Goal: Check status: Check status

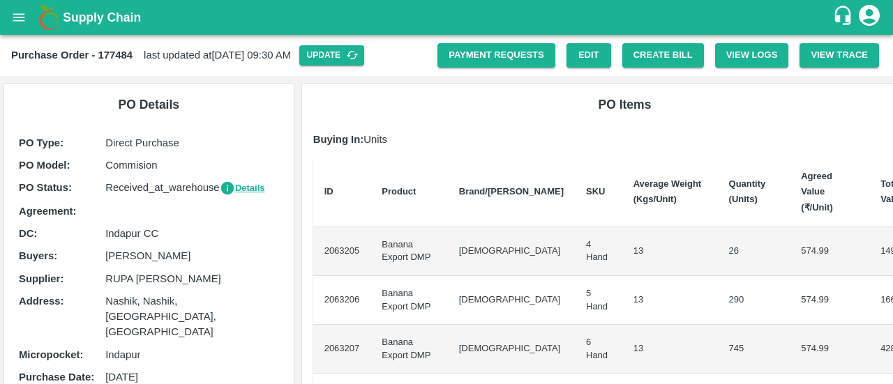
scroll to position [69, 1]
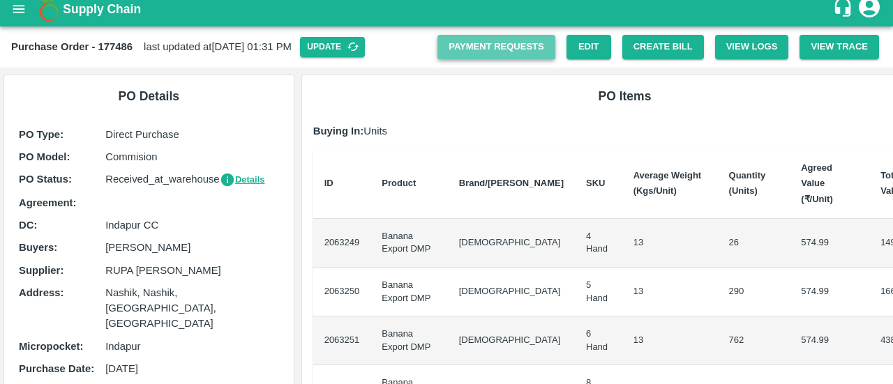
click at [508, 59] on link "Payment Requests" at bounding box center [496, 47] width 118 height 24
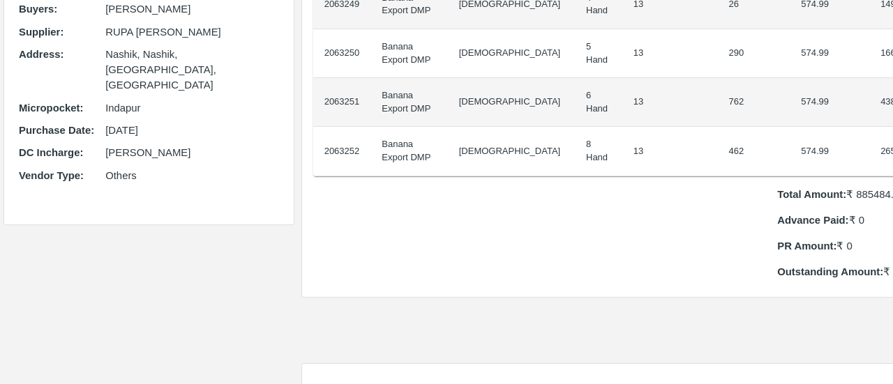
scroll to position [0, 0]
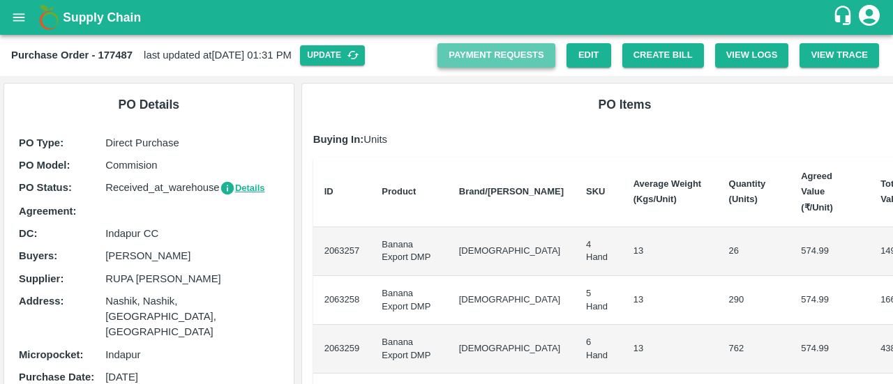
click at [497, 52] on link "Payment Requests" at bounding box center [496, 55] width 118 height 24
